Goal: Information Seeking & Learning: Learn about a topic

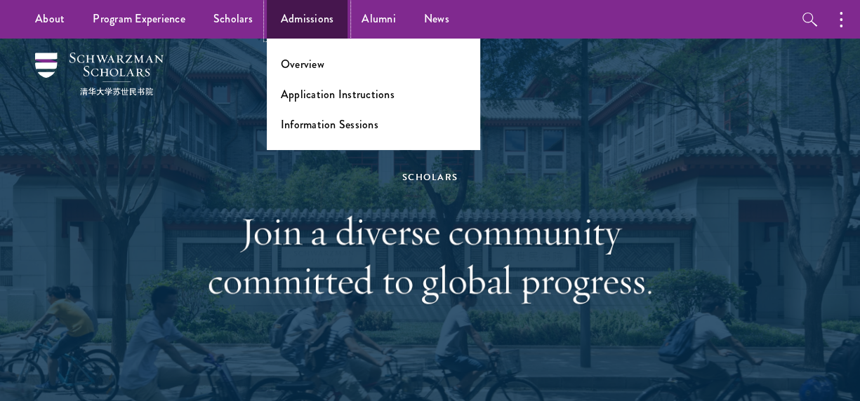
click at [300, 25] on link "Admissions" at bounding box center [307, 19] width 81 height 39
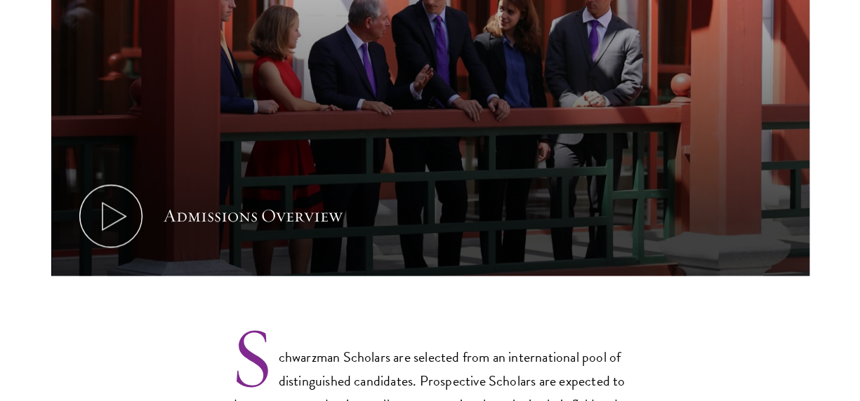
click at [441, 352] on p "Schwarzman Scholars are selected from an international pool of distinguished ca…" at bounding box center [430, 382] width 400 height 116
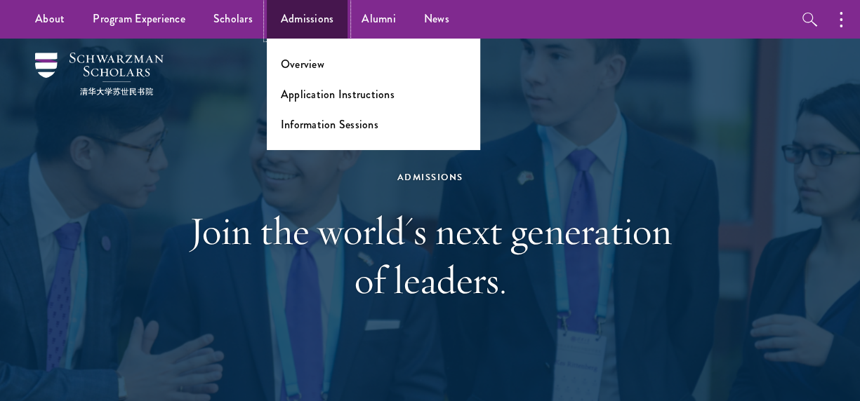
click at [326, 10] on link "Admissions" at bounding box center [307, 19] width 81 height 39
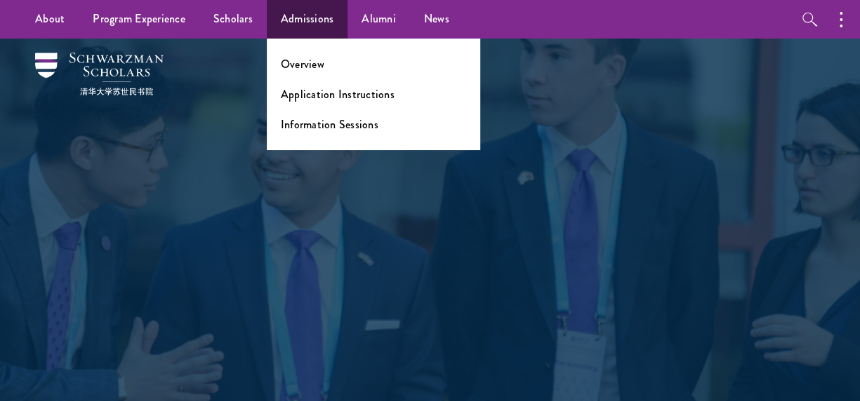
click at [319, 14] on link "Admissions" at bounding box center [307, 19] width 81 height 39
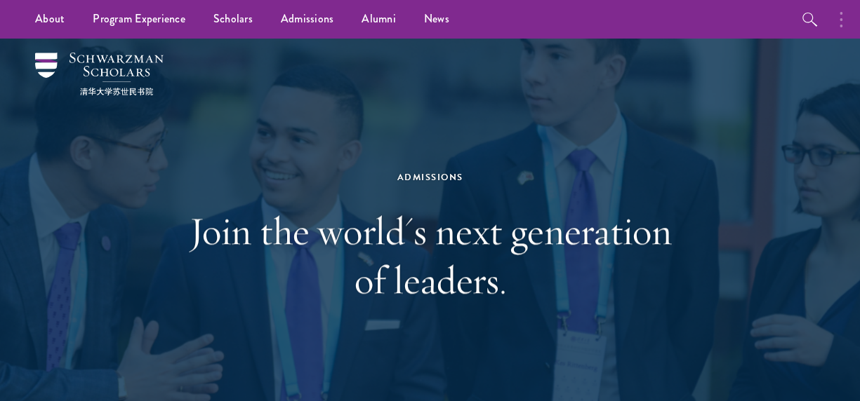
click at [839, 17] on icon "button" at bounding box center [840, 19] width 3 height 17
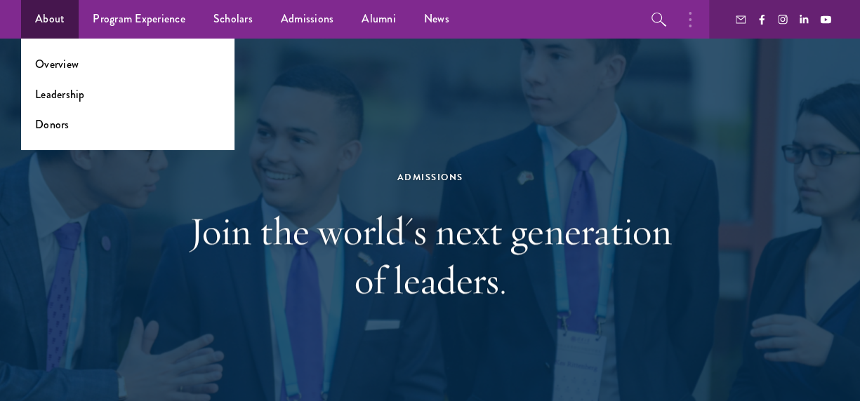
click at [44, 25] on link "About" at bounding box center [50, 19] width 58 height 39
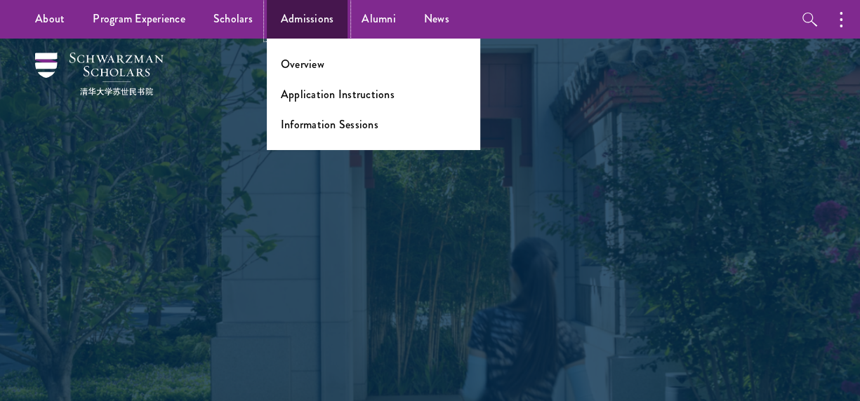
click at [302, 29] on link "Admissions" at bounding box center [307, 19] width 81 height 39
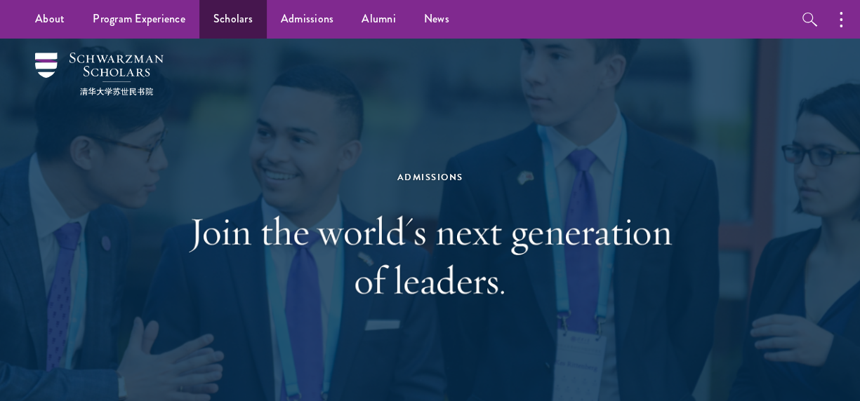
click at [225, 24] on link "Scholars" at bounding box center [232, 19] width 67 height 39
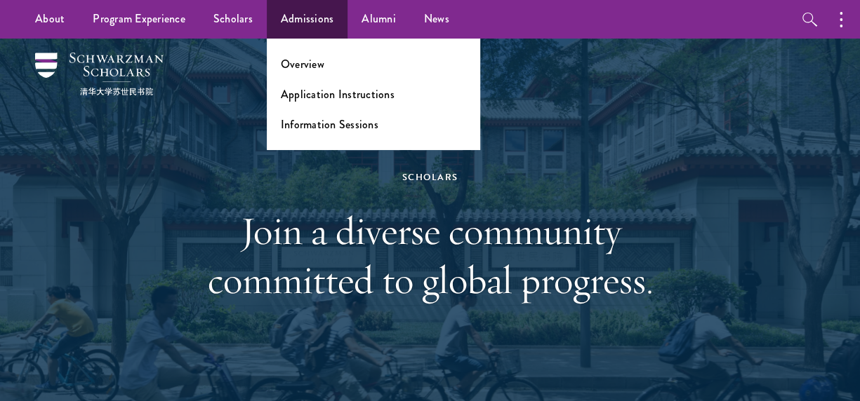
click at [303, 27] on link "Admissions" at bounding box center [307, 19] width 81 height 39
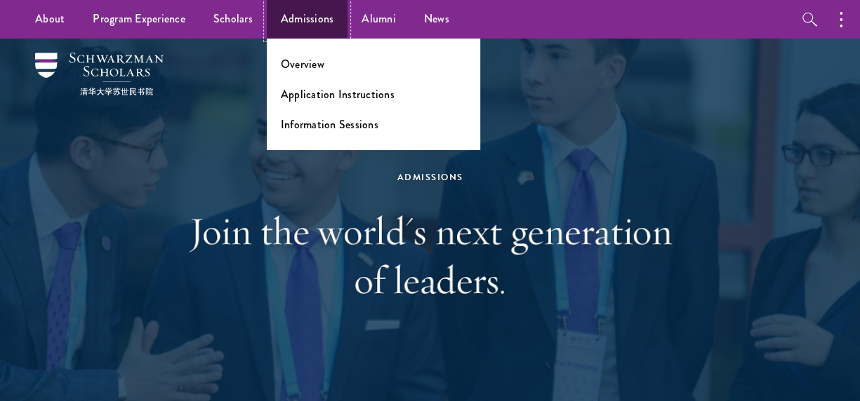
click at [324, 32] on link "Admissions" at bounding box center [307, 19] width 81 height 39
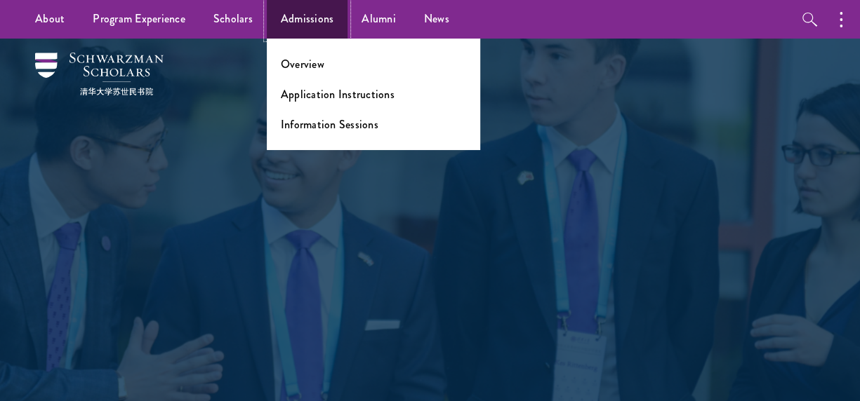
click at [317, 34] on link "Admissions" at bounding box center [307, 19] width 81 height 39
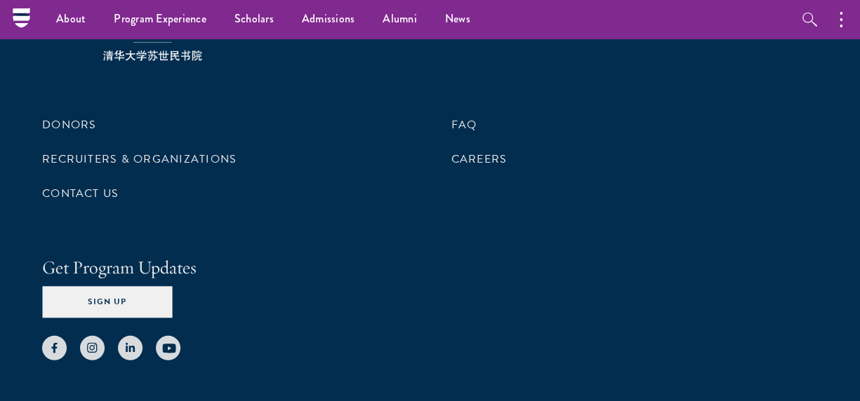
scroll to position [6893, 0]
